Goal: Task Accomplishment & Management: Manage account settings

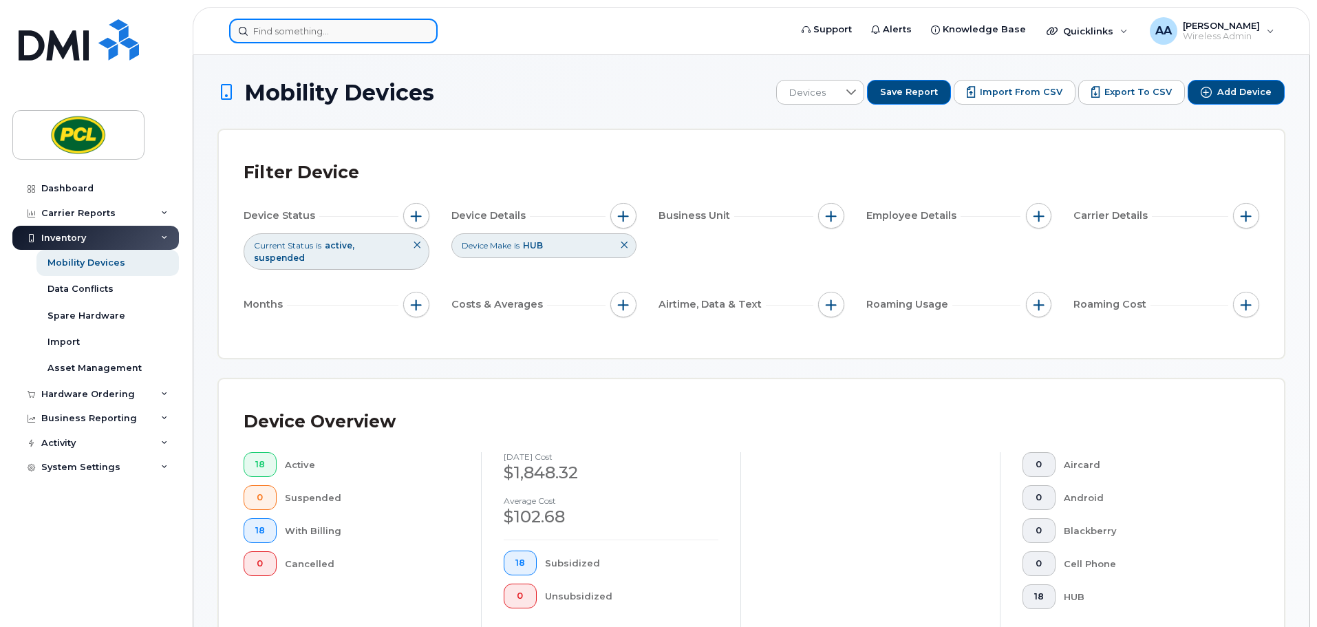
click at [291, 30] on input at bounding box center [333, 31] width 209 height 25
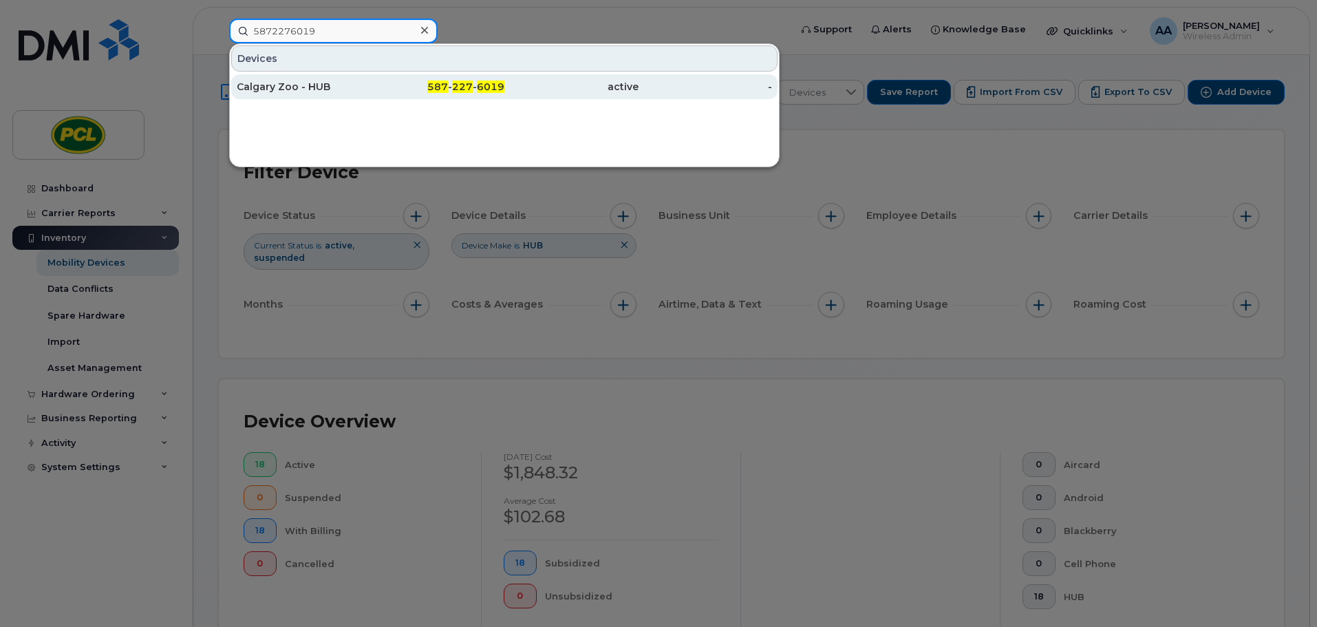
type input "5872276019"
click at [293, 91] on div "Calgary Zoo - HUB" at bounding box center [304, 87] width 134 height 14
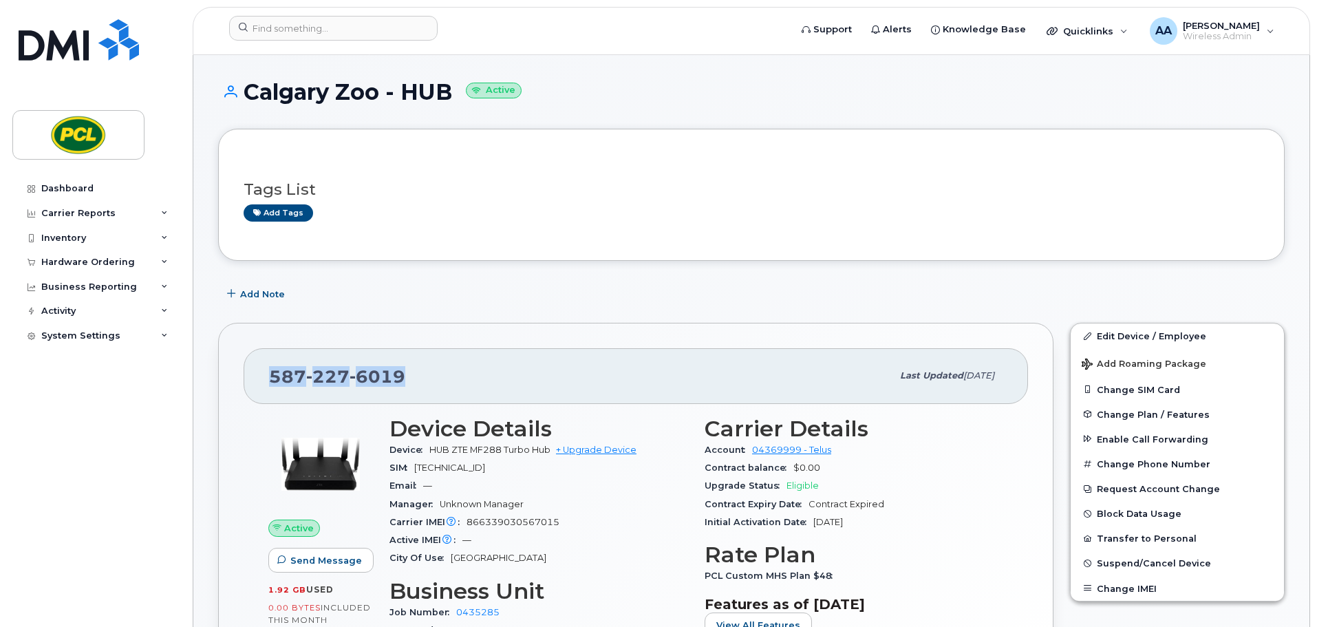
drag, startPoint x: 421, startPoint y: 380, endPoint x: 234, endPoint y: 375, distance: 187.2
click at [234, 375] on div "587 227 6019 Last updated Jun 12, 2025 Active Send Message 1.92 GB  used 0.00 B…" at bounding box center [635, 530] width 835 height 415
copy span "587 227 6019"
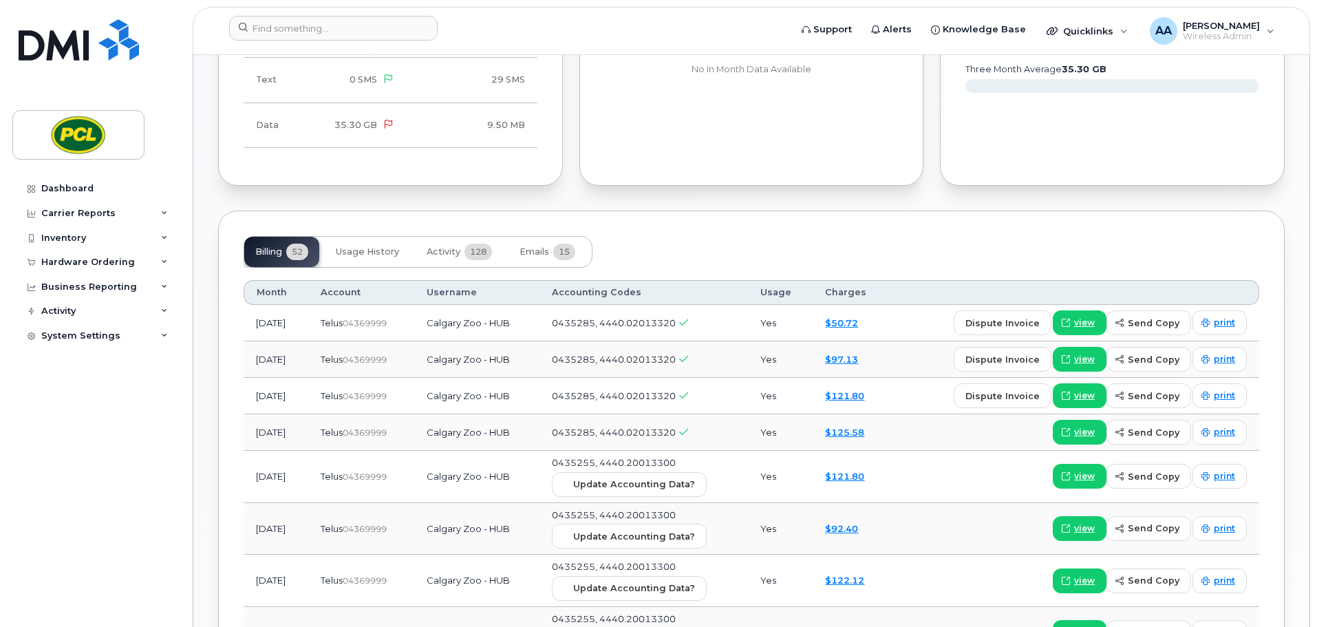
scroll to position [895, 0]
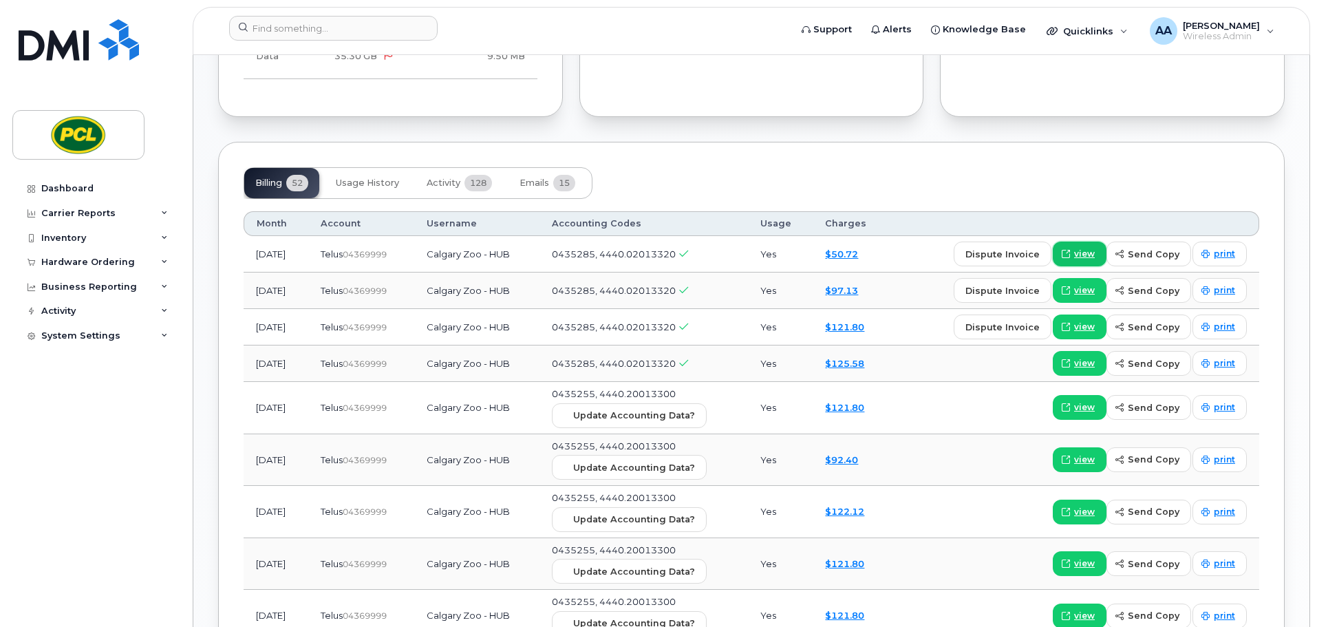
click at [1072, 251] on span at bounding box center [1066, 254] width 12 height 12
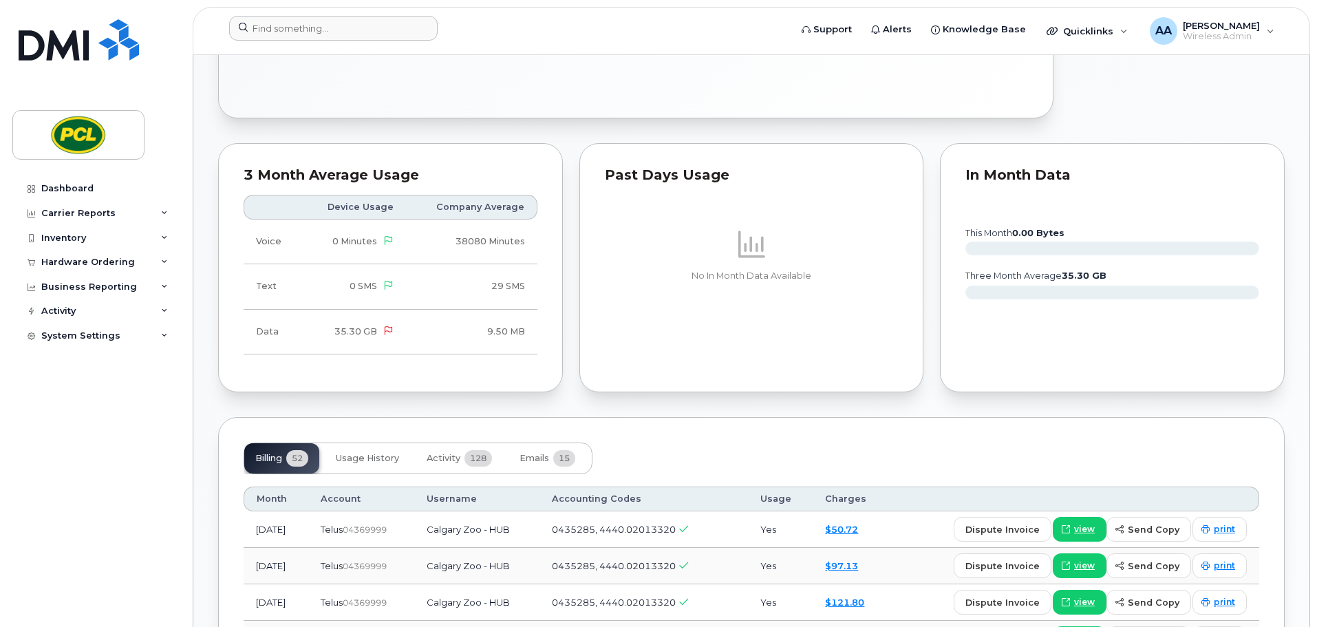
scroll to position [551, 0]
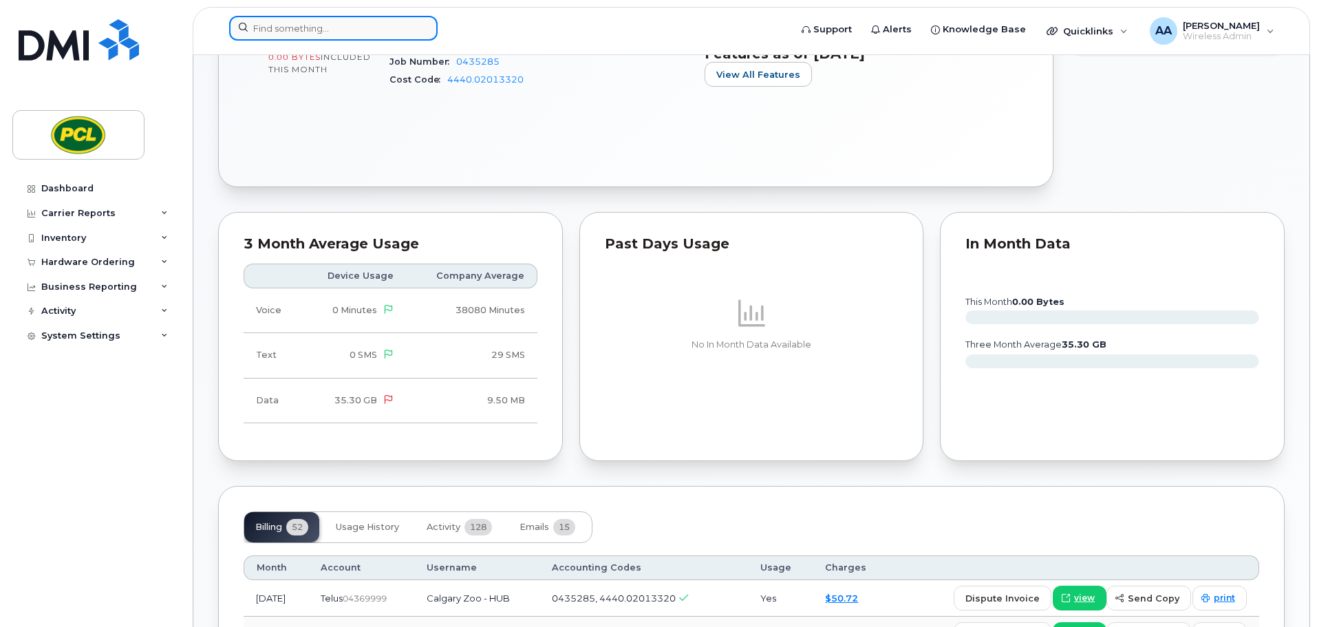
click at [292, 28] on input at bounding box center [333, 28] width 209 height 25
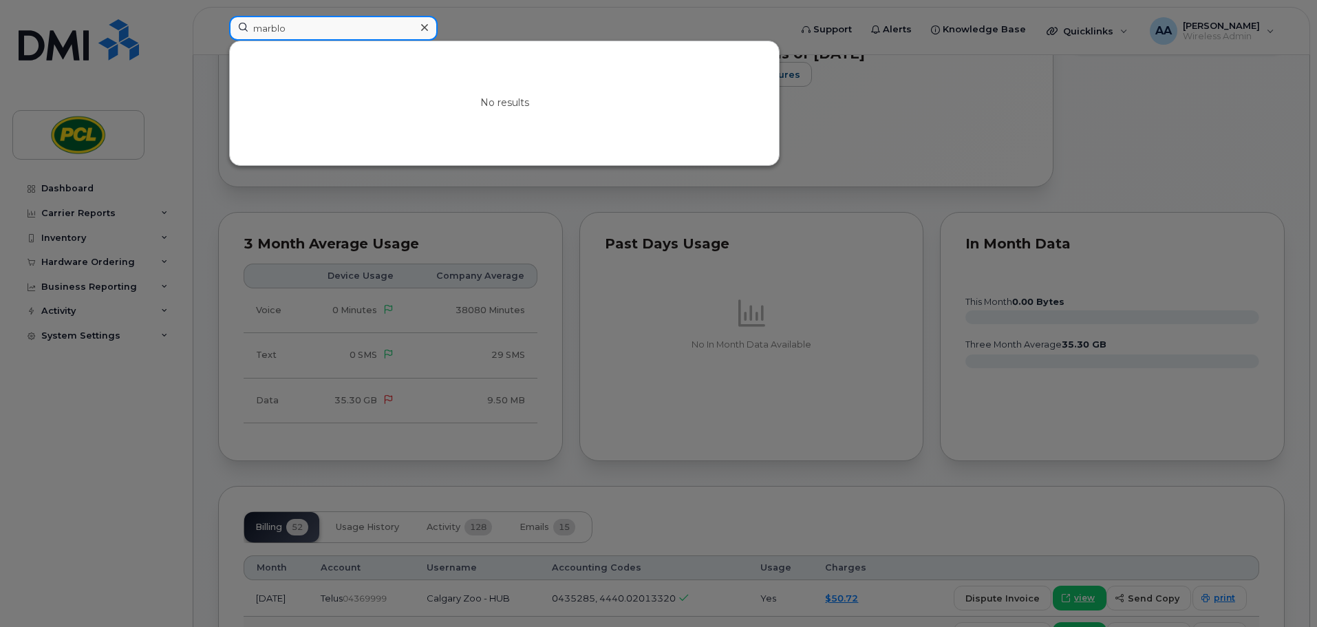
type input "marblow"
drag, startPoint x: 311, startPoint y: 29, endPoint x: 170, endPoint y: 38, distance: 141.4
click at [218, 38] on div "marblow No results" at bounding box center [505, 31] width 574 height 30
type input "m"
click at [290, 36] on input at bounding box center [333, 28] width 209 height 25
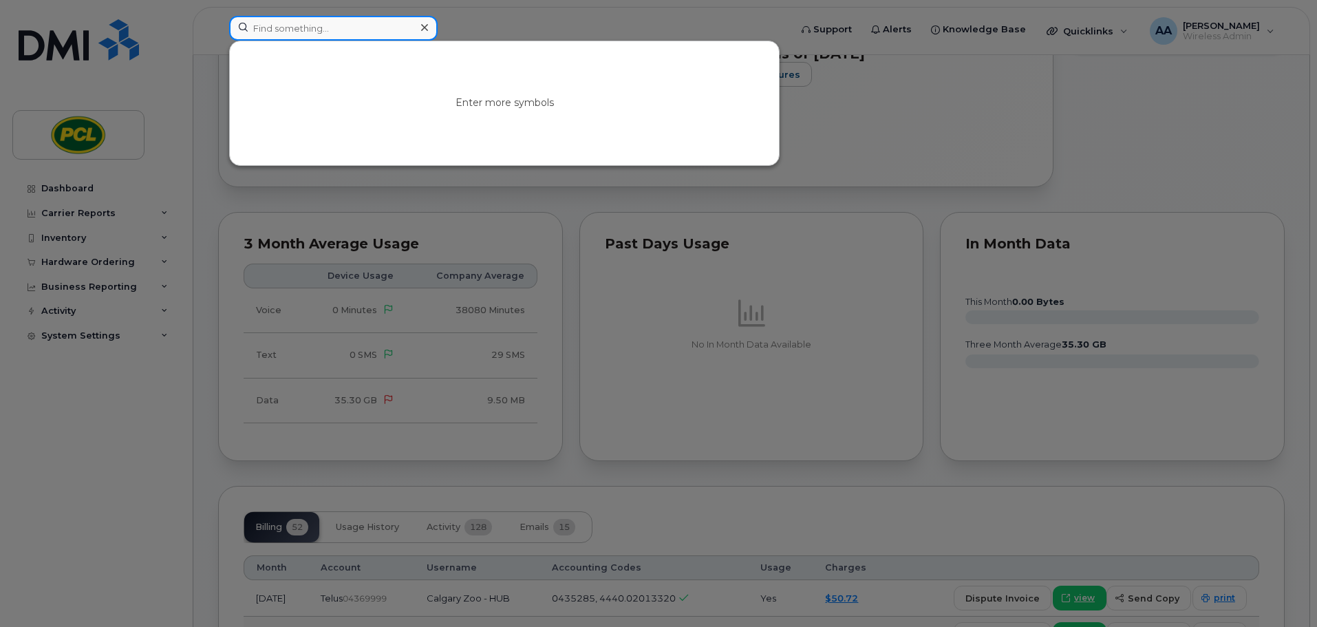
paste input "Marlborough Mall BMO"
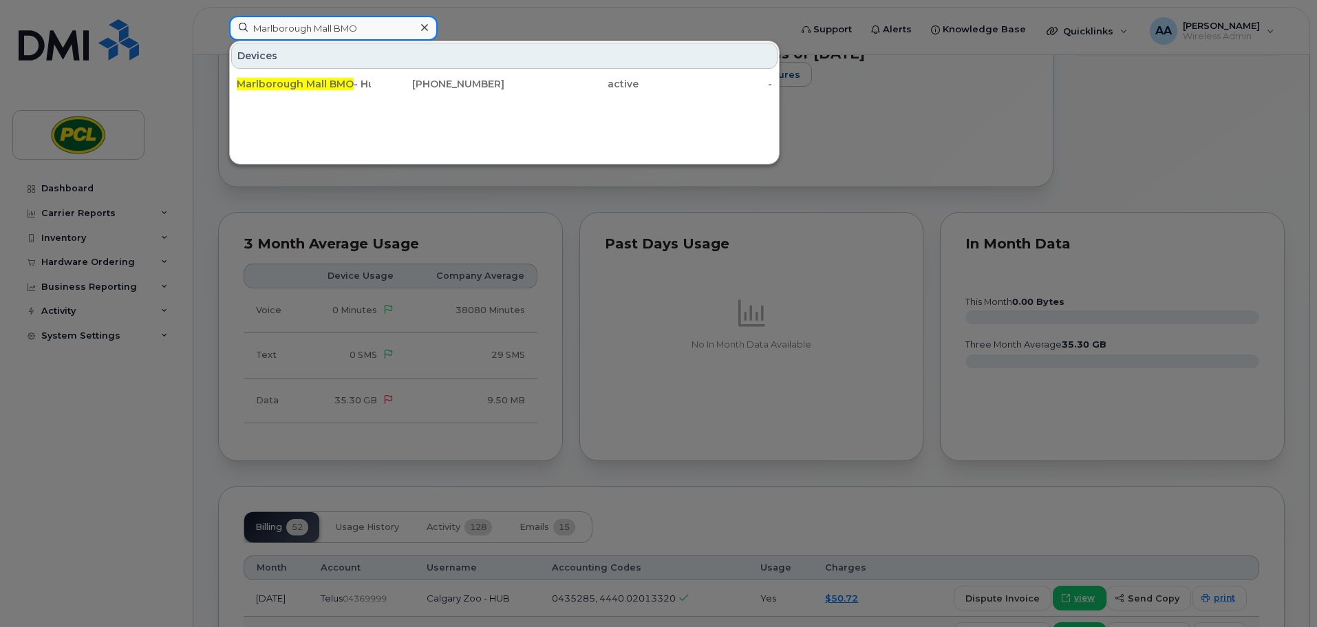
type input "Marlborough Mall BMO"
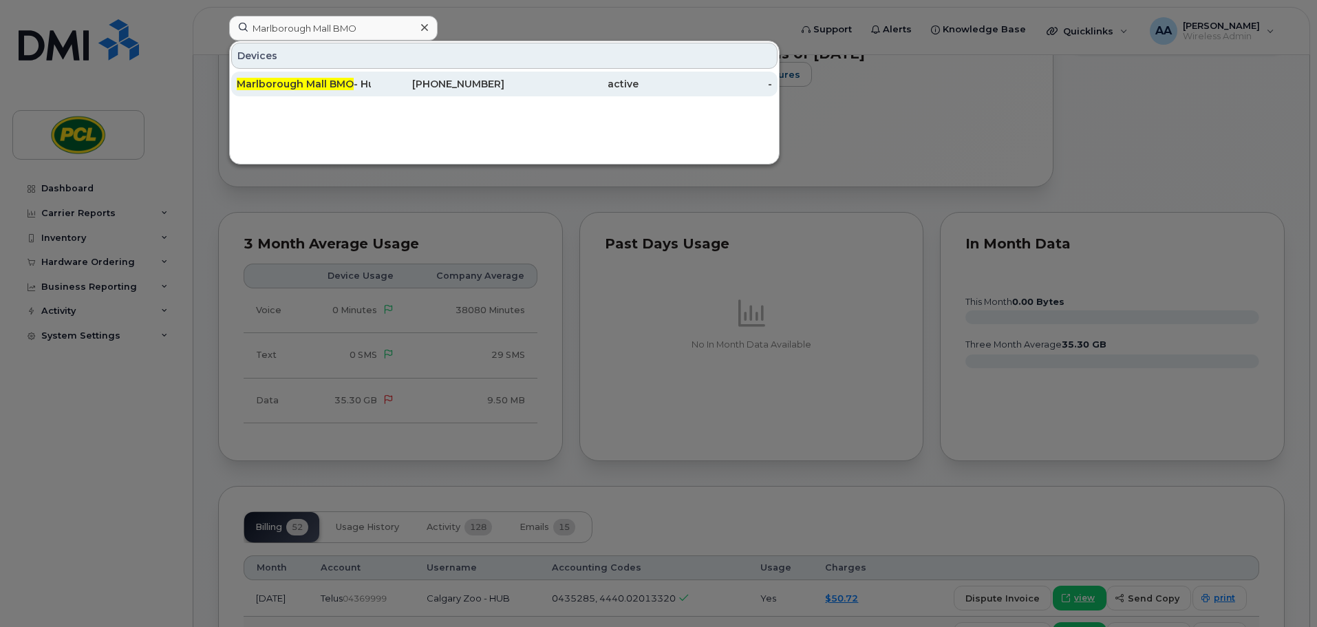
click at [327, 89] on span "Marlborough Mall BMO" at bounding box center [295, 84] width 117 height 12
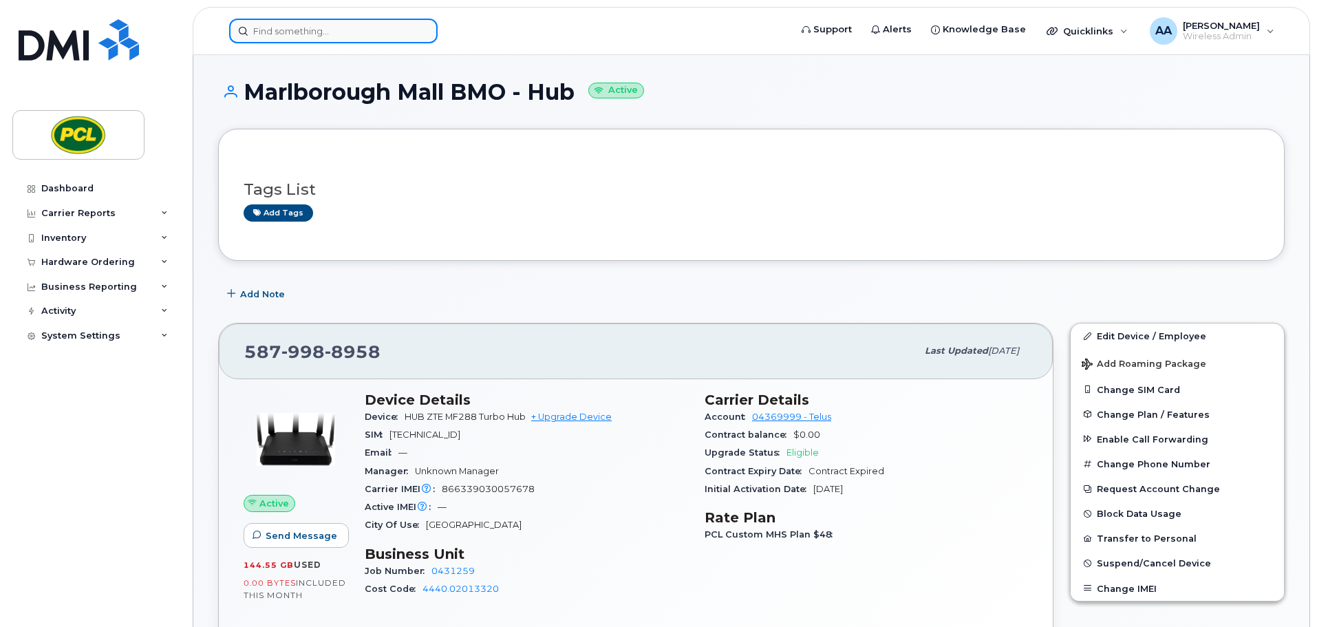
click at [327, 34] on input at bounding box center [333, 31] width 209 height 25
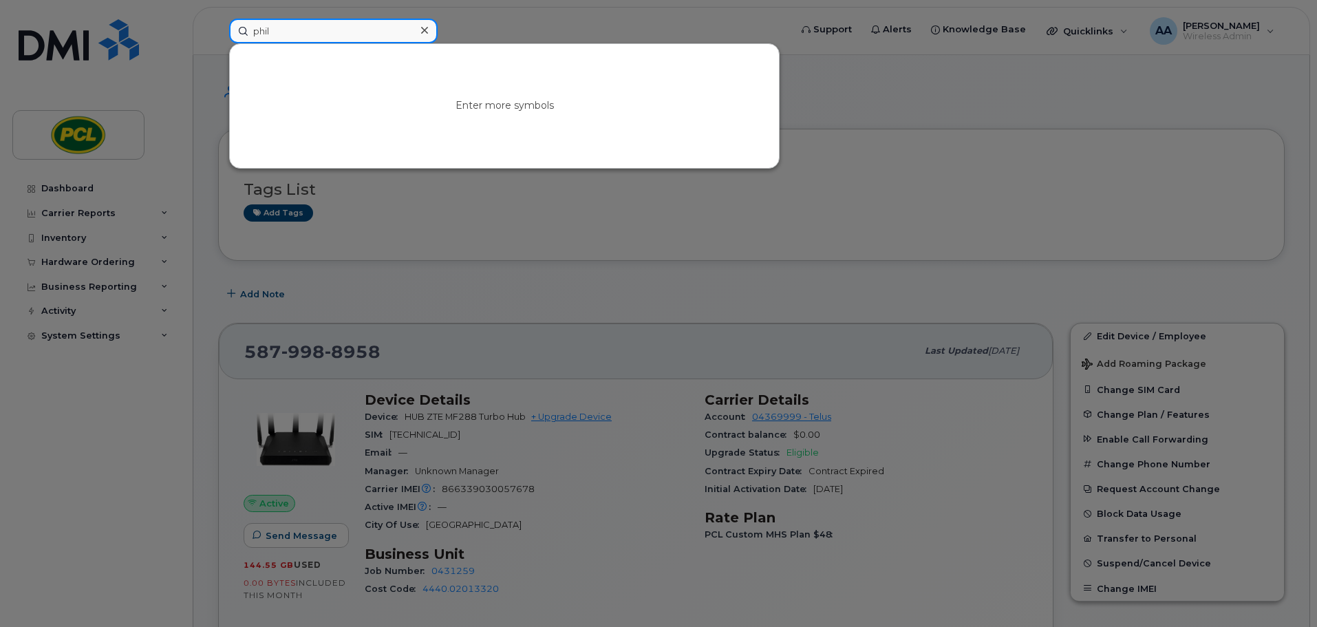
type input "phil l"
drag, startPoint x: 327, startPoint y: 34, endPoint x: 214, endPoint y: 36, distance: 112.9
click at [218, 36] on div "phil l No results" at bounding box center [505, 31] width 574 height 25
click at [292, 29] on input at bounding box center [333, 31] width 209 height 25
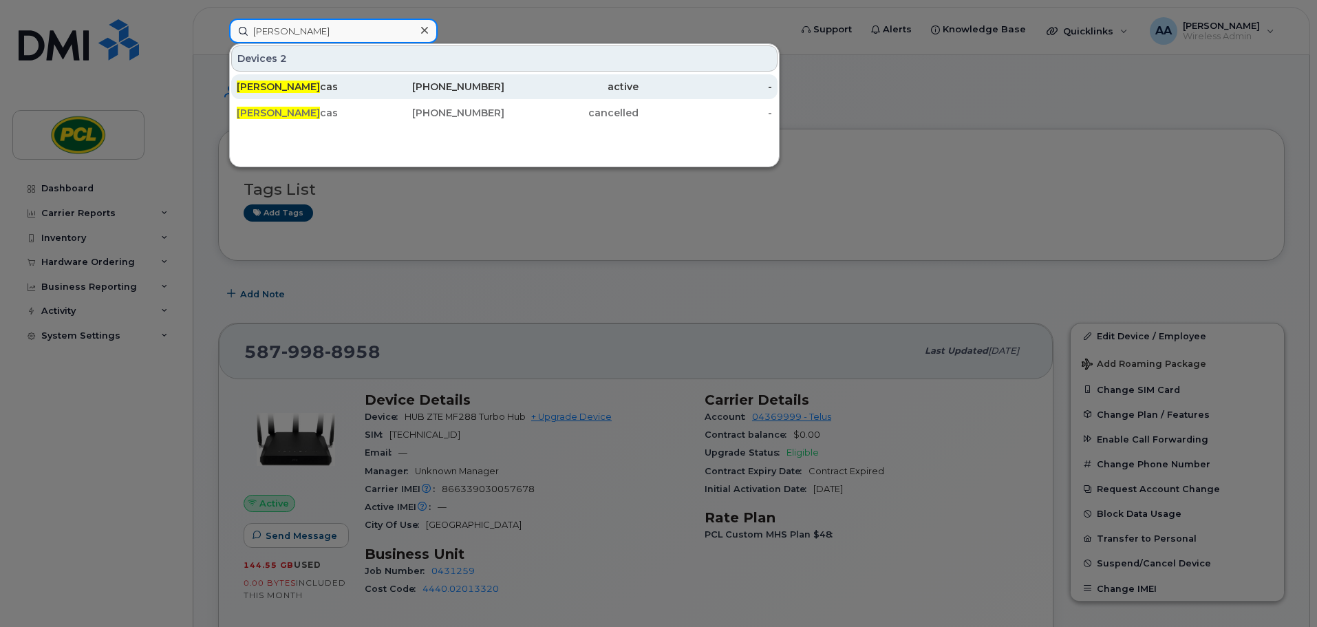
type input "phillip lu"
click at [305, 83] on div "Phillip Lu cas" at bounding box center [304, 87] width 134 height 14
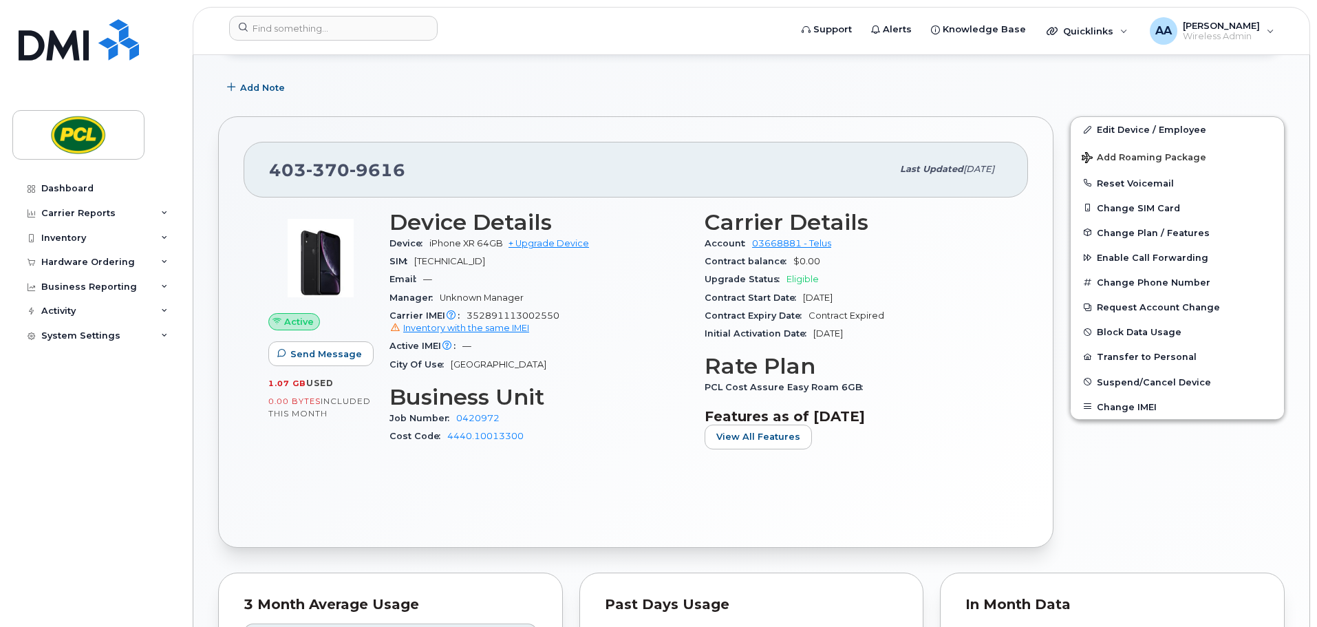
scroll to position [138, 0]
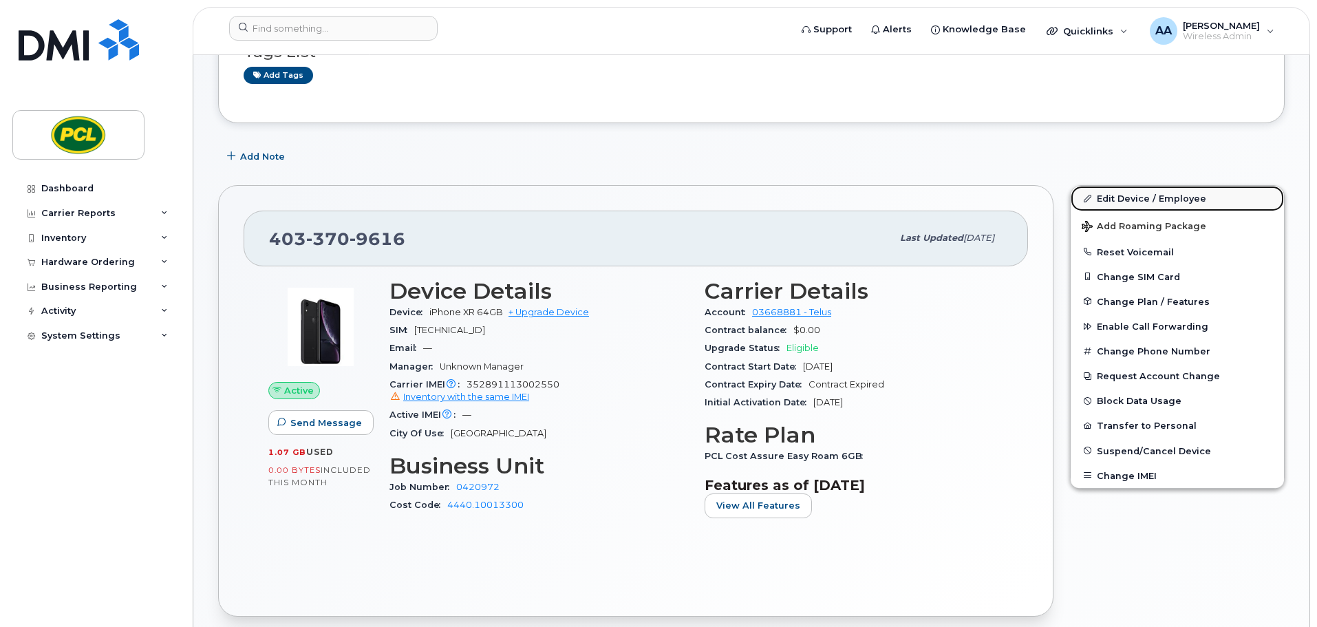
click at [1129, 204] on link "Edit Device / Employee" at bounding box center [1177, 198] width 213 height 25
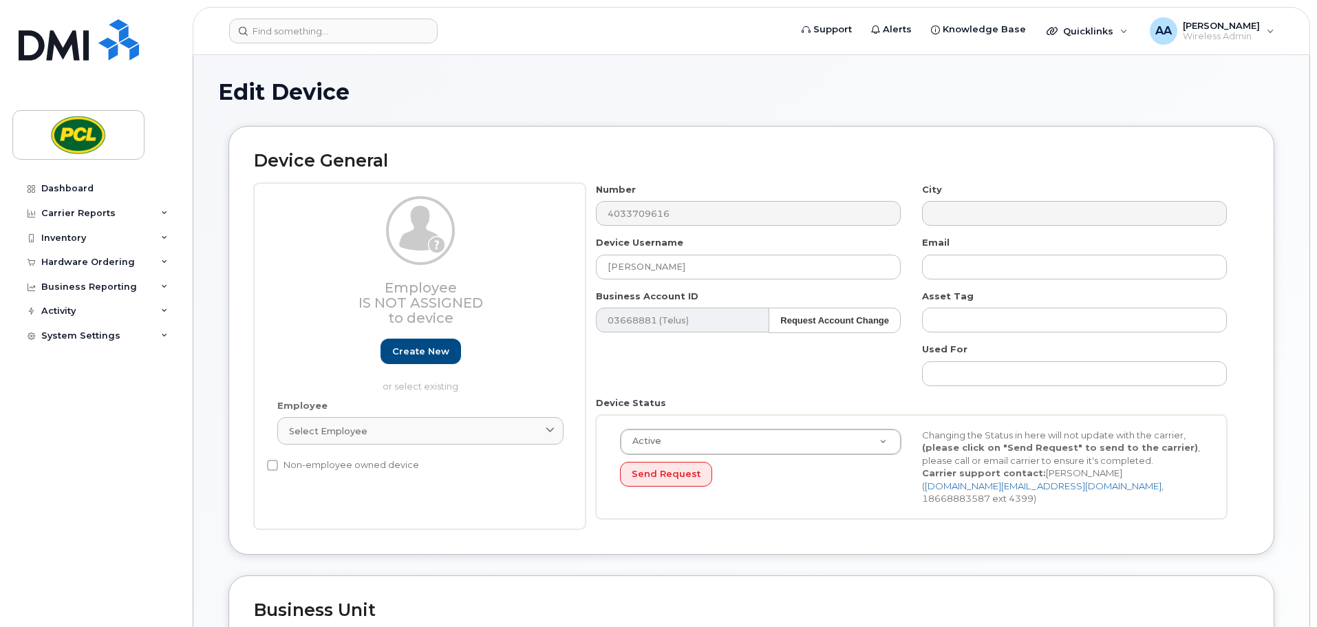
scroll to position [206, 0]
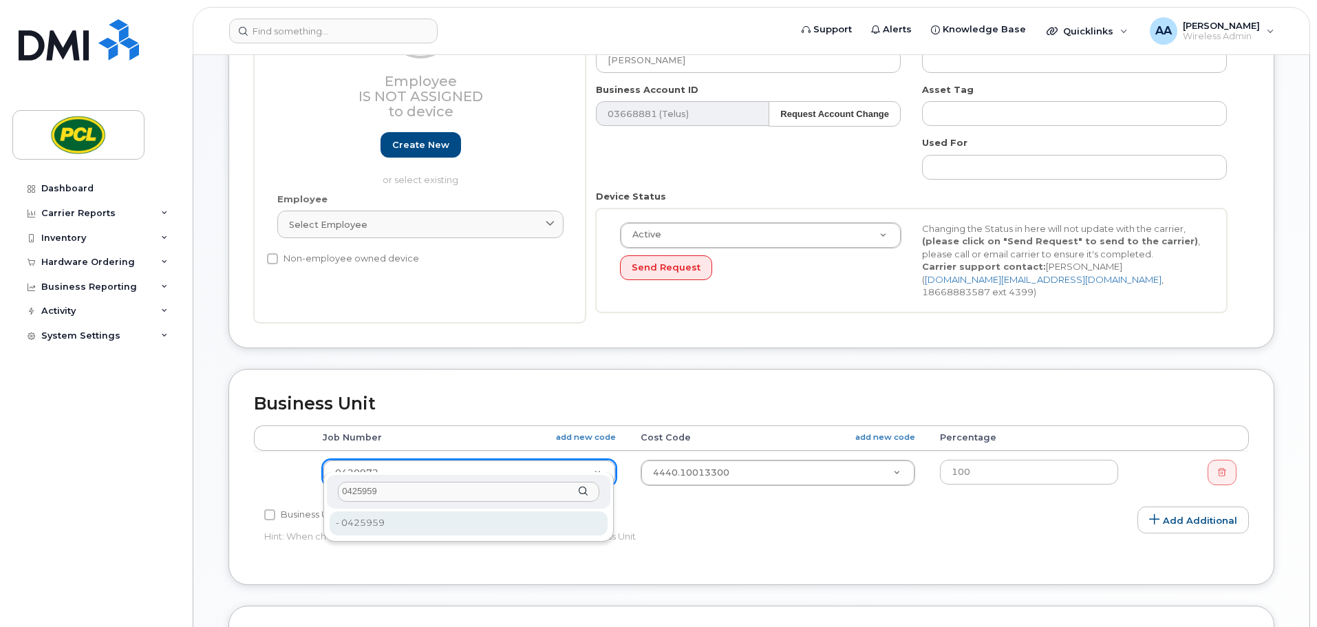
type input "0425959"
type input "2207710"
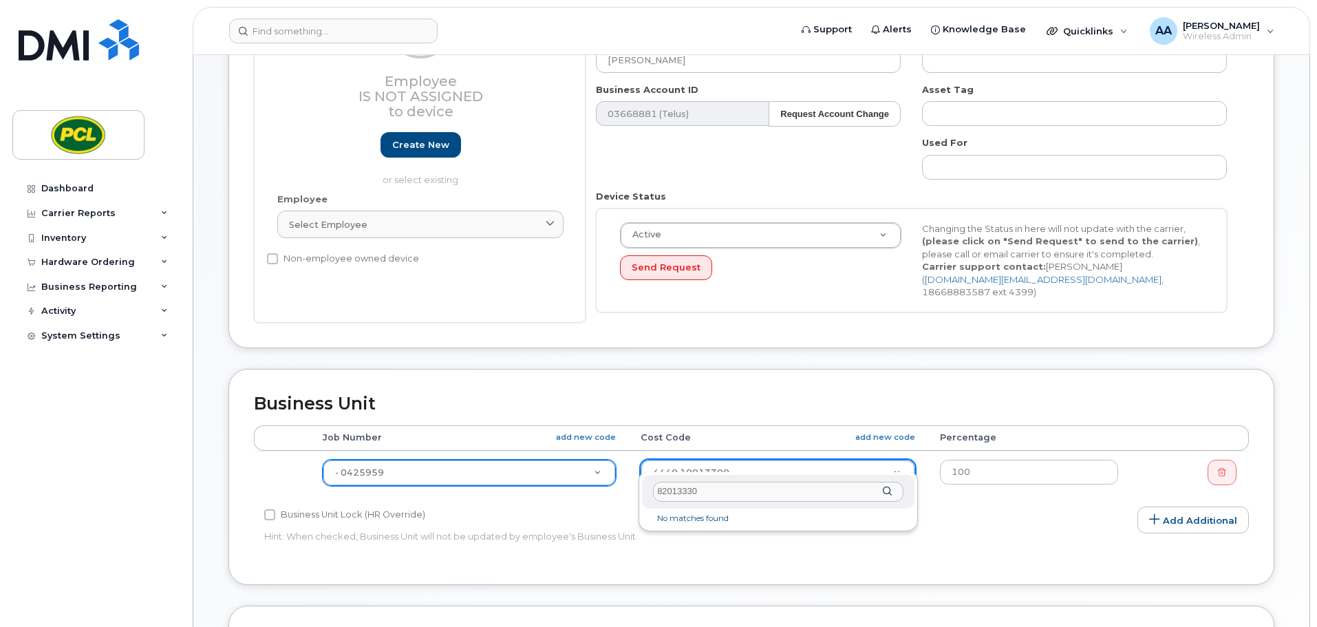
drag, startPoint x: 723, startPoint y: 485, endPoint x: 539, endPoint y: 484, distance: 183.7
click at [539, 484] on body "Support Alerts Knowledge Base Quicklinks Suspend / Cancel Device Change SIM Car…" at bounding box center [658, 405] width 1317 height 1223
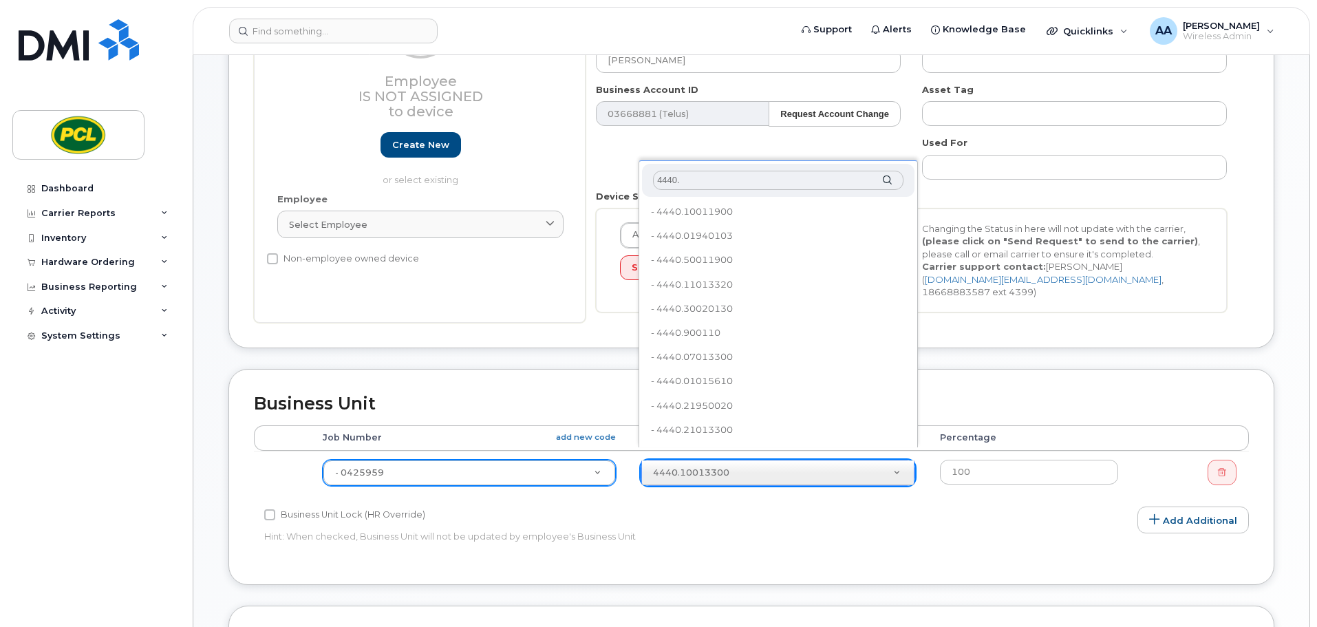
type input "4440.82013330"
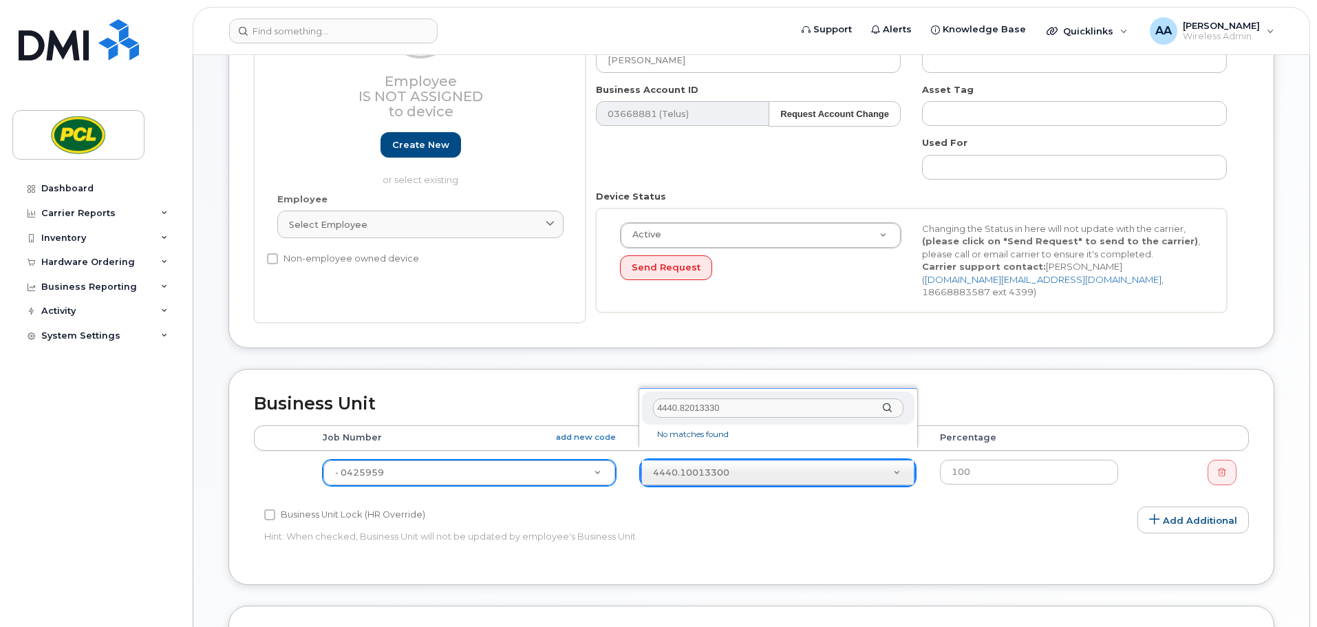
click at [756, 406] on input "4440.82013330" at bounding box center [778, 408] width 250 height 20
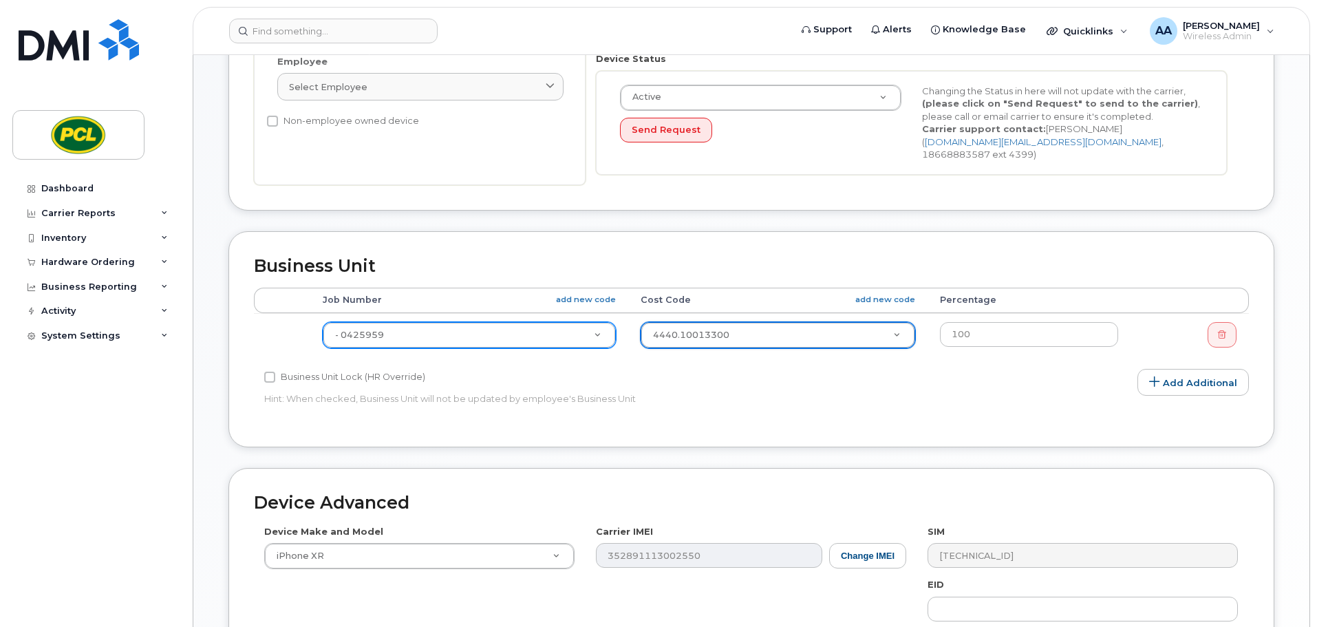
scroll to position [551, 0]
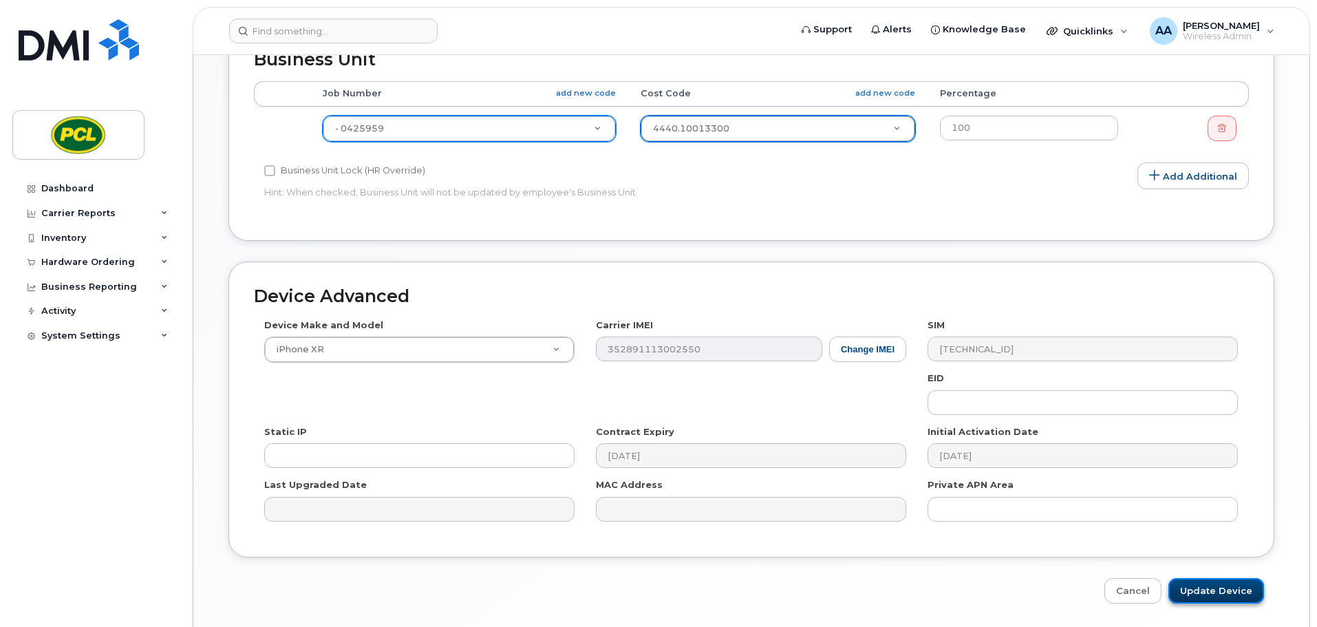
click at [1245, 578] on input "Update Device" at bounding box center [1217, 590] width 96 height 25
type input "Saving..."
